Goal: Transaction & Acquisition: Purchase product/service

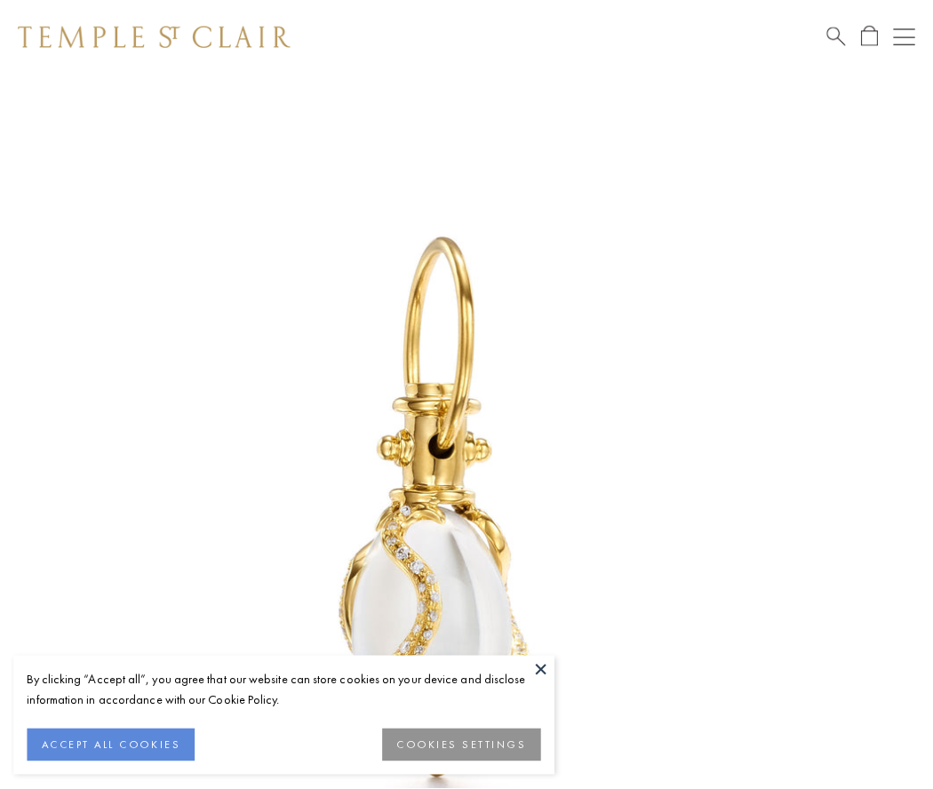
scroll to position [22, 0]
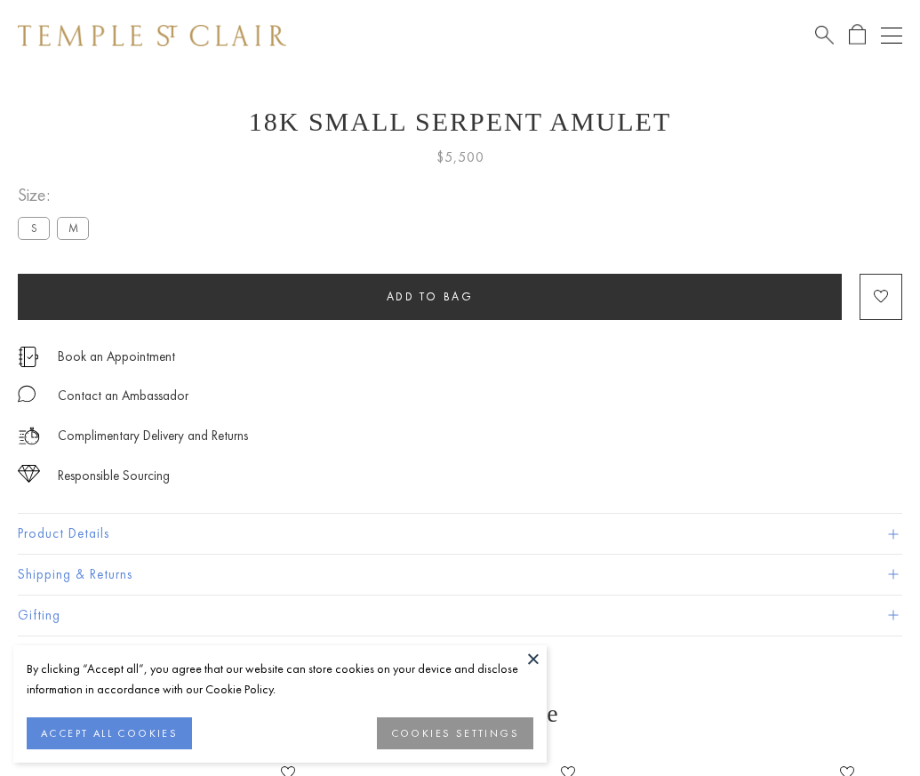
click at [429, 296] on span "Add to bag" at bounding box center [429, 296] width 87 height 15
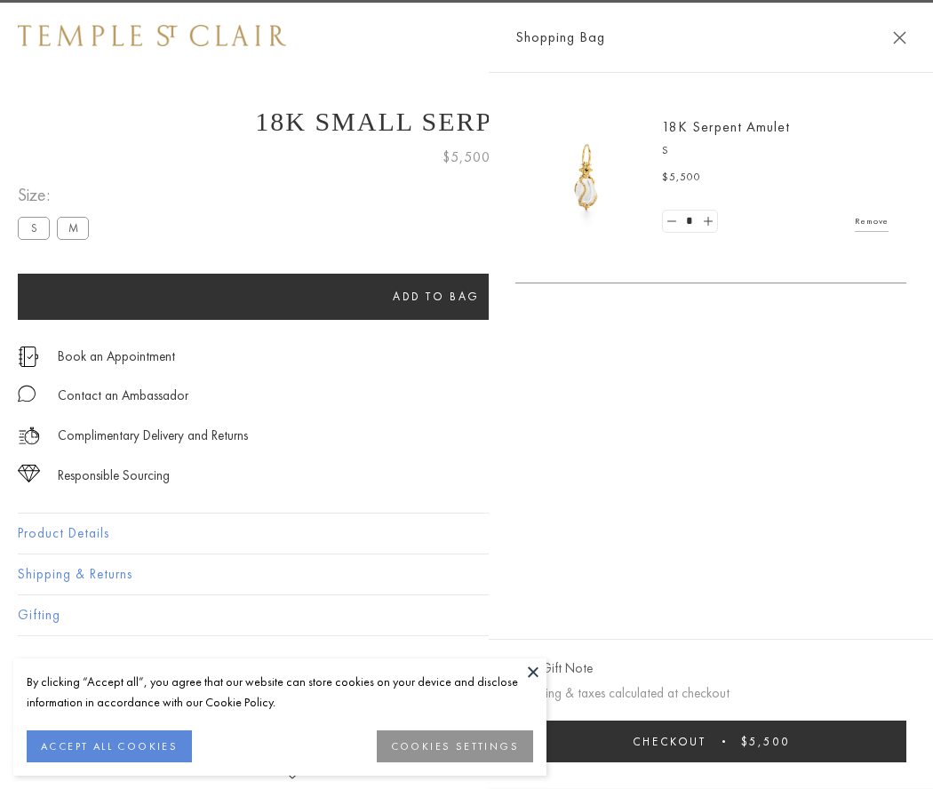
click at [798, 741] on button "Checkout $5,500" at bounding box center [710, 742] width 391 height 42
